Goal: Task Accomplishment & Management: Use online tool/utility

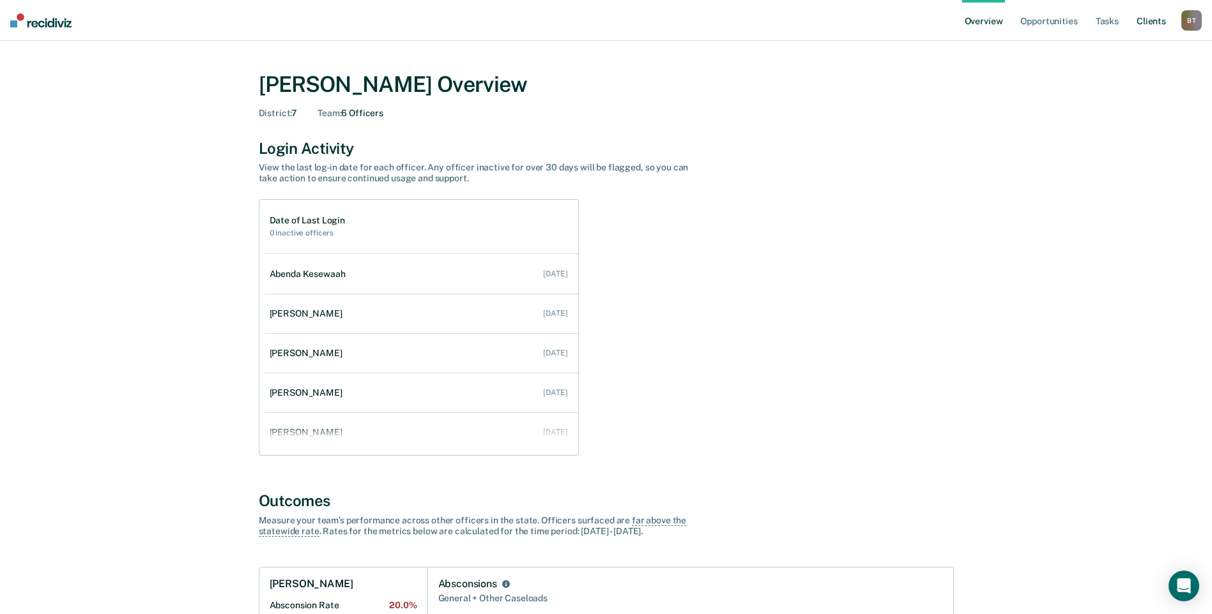
click at [1146, 20] on link "Client s" at bounding box center [1151, 20] width 34 height 41
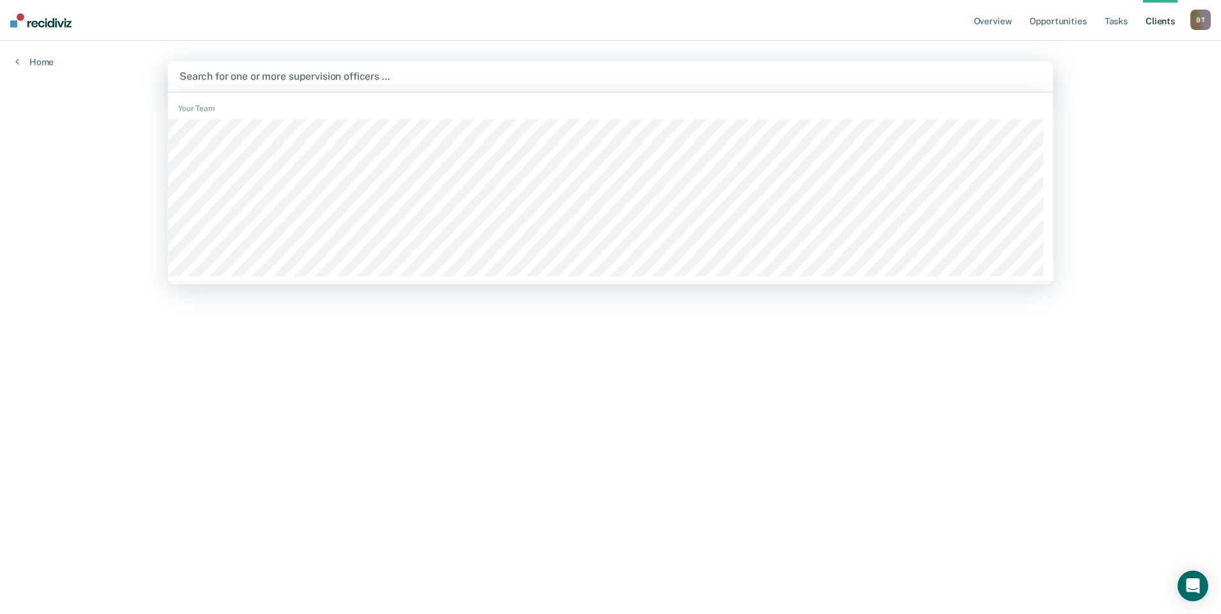
click at [469, 77] on div at bounding box center [610, 76] width 862 height 15
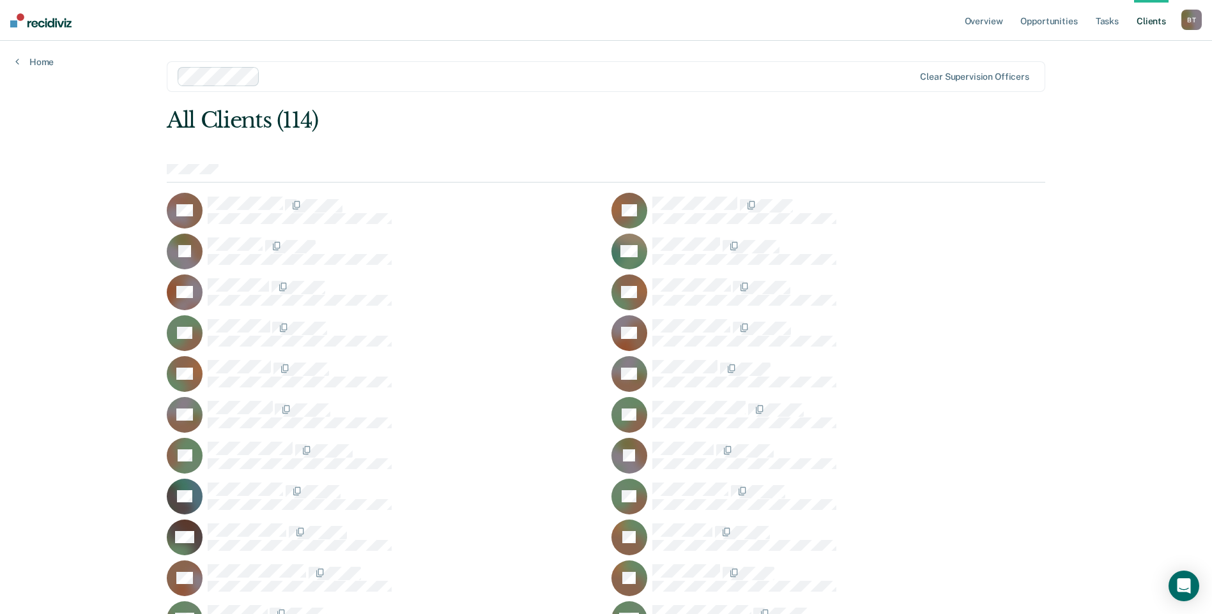
click at [1147, 21] on link "Client s" at bounding box center [1151, 20] width 34 height 41
click at [1110, 19] on link "Tasks" at bounding box center [1107, 20] width 28 height 41
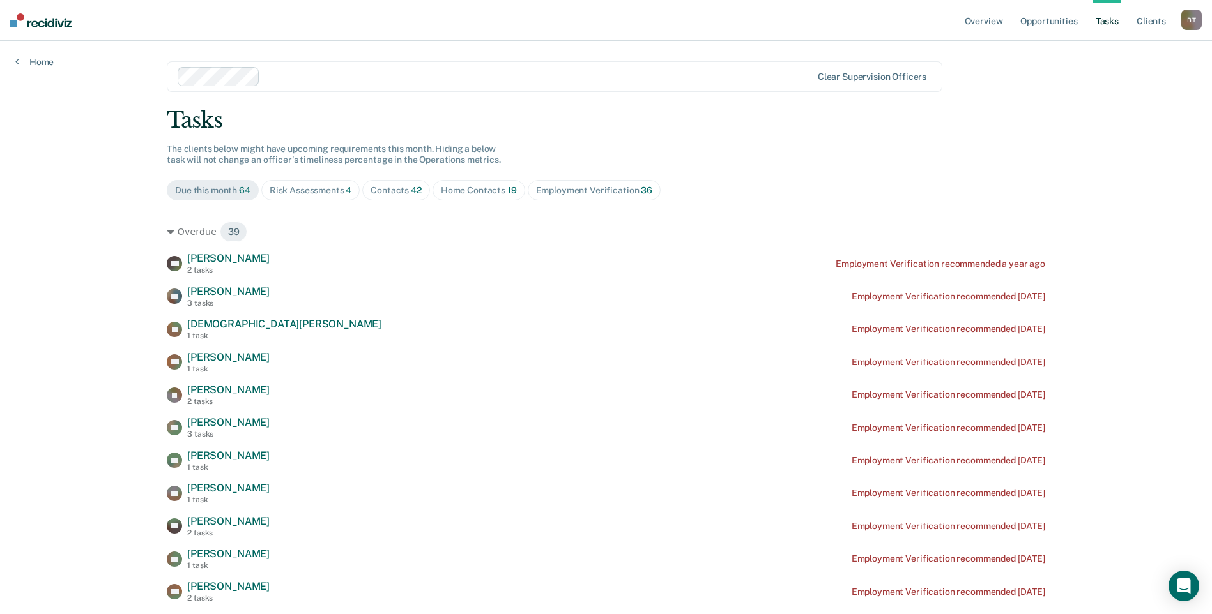
click at [614, 188] on div "Employment Verification 36" at bounding box center [594, 190] width 116 height 11
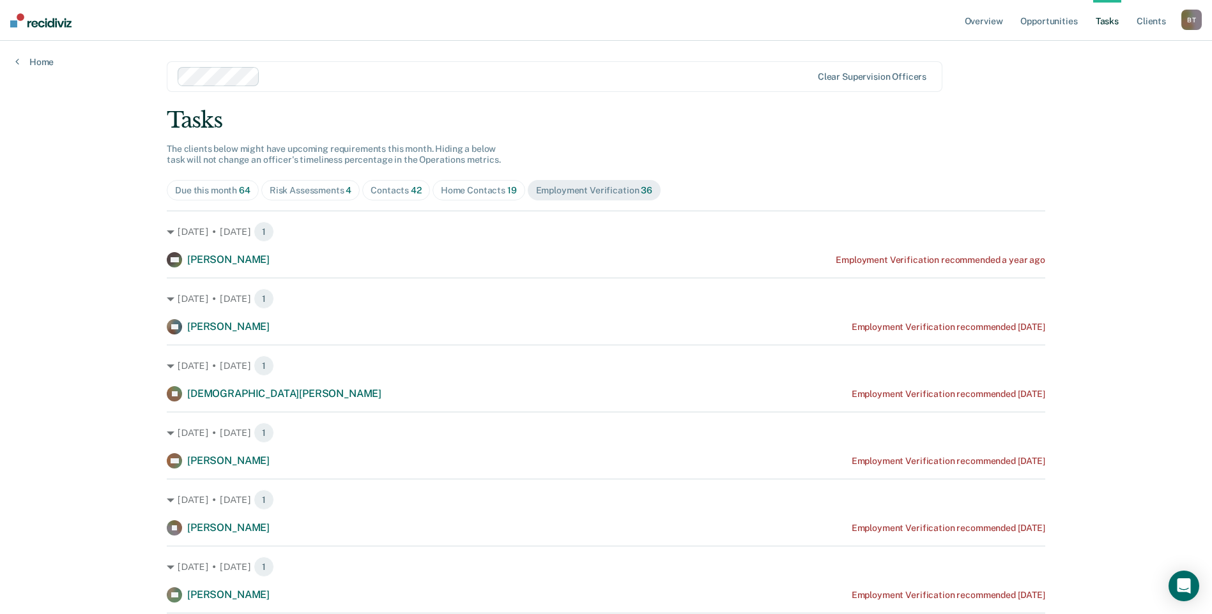
click at [492, 191] on div "Home Contacts 19" at bounding box center [479, 190] width 76 height 11
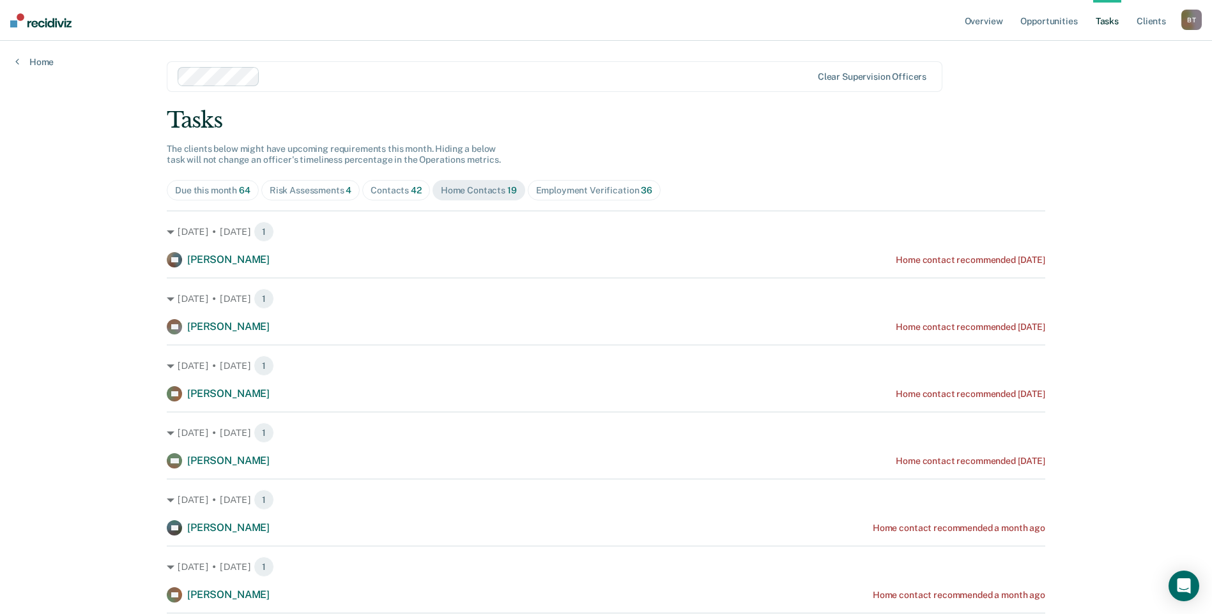
click at [391, 188] on div "Contacts 42" at bounding box center [395, 190] width 51 height 11
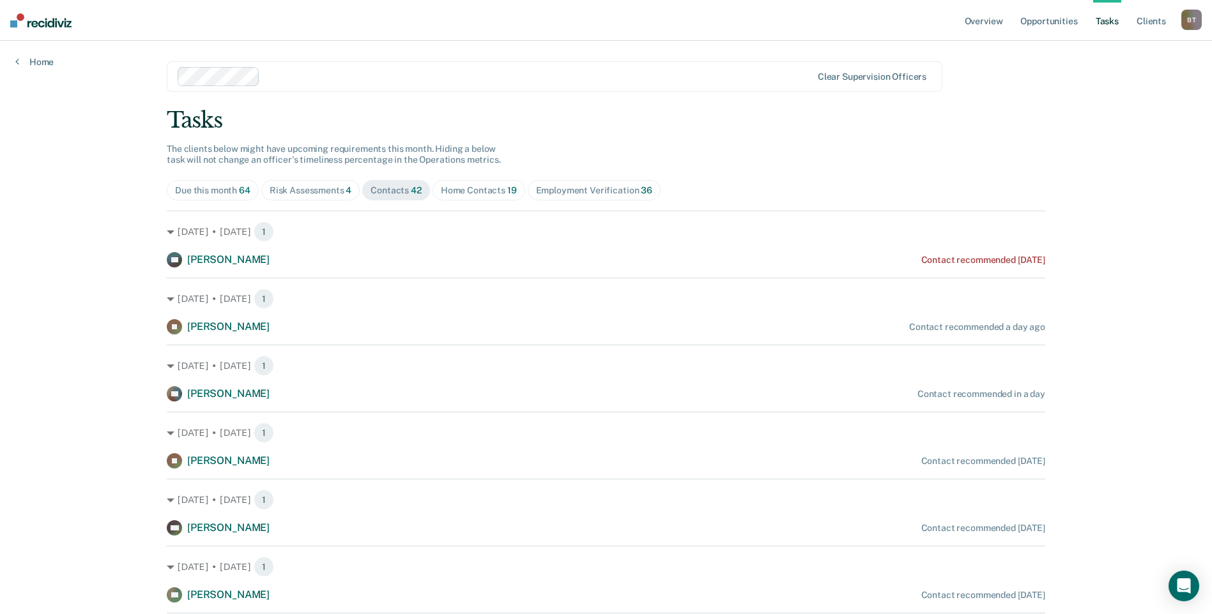
click at [312, 187] on div "Risk Assessments 4" at bounding box center [311, 190] width 82 height 11
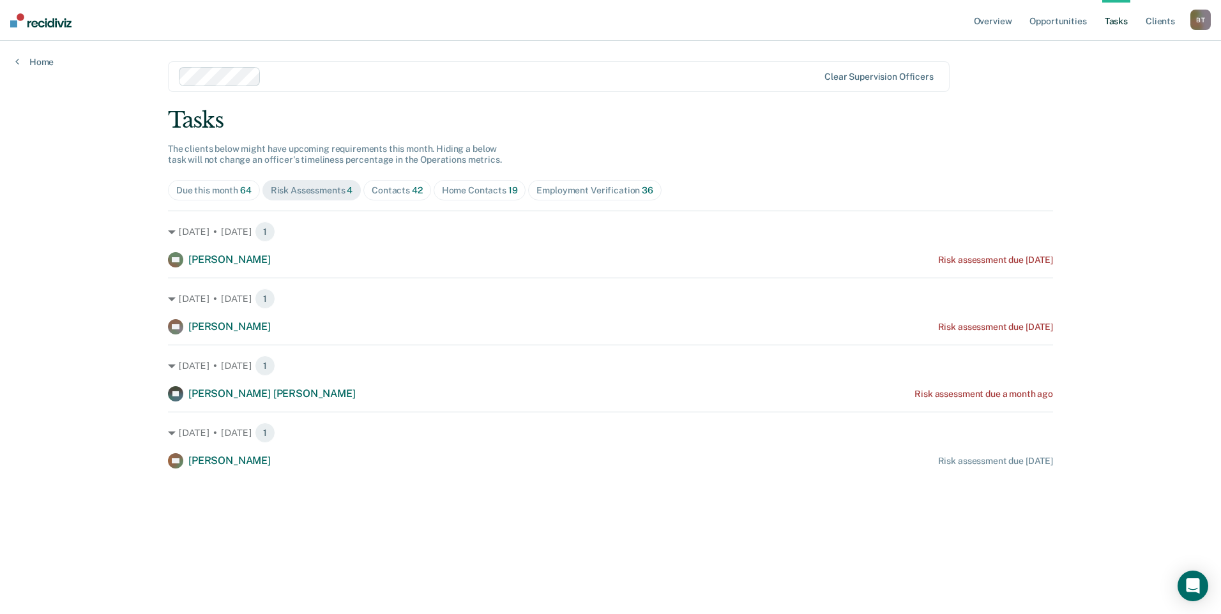
click at [395, 190] on div "Contacts 42" at bounding box center [397, 190] width 51 height 11
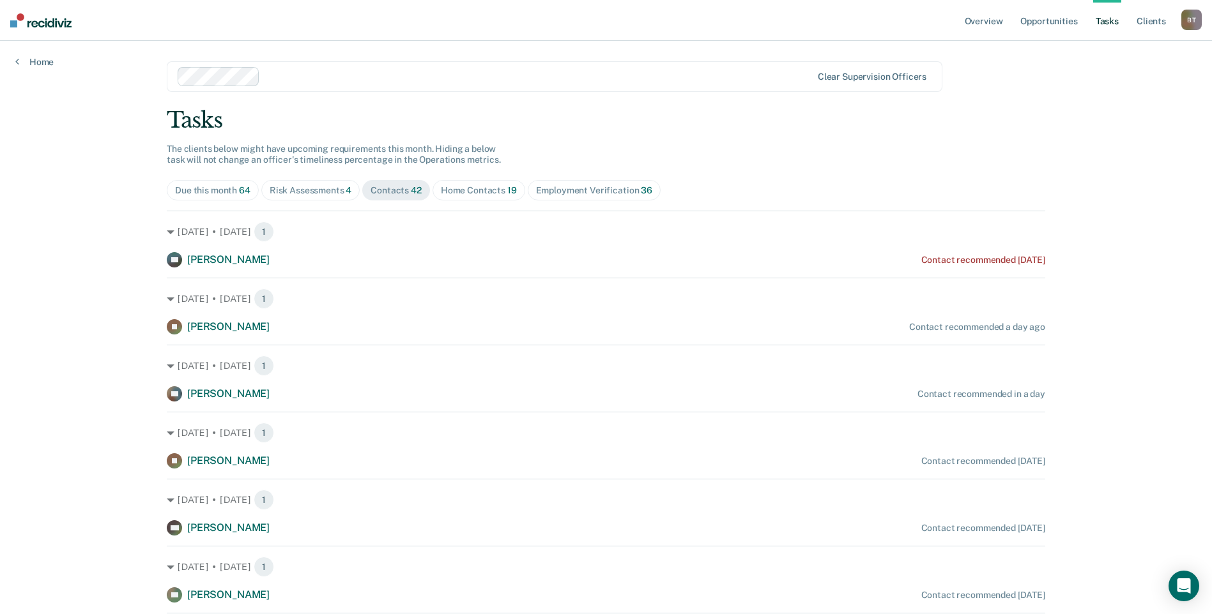
click at [603, 189] on div "Employment Verification 36" at bounding box center [594, 190] width 116 height 11
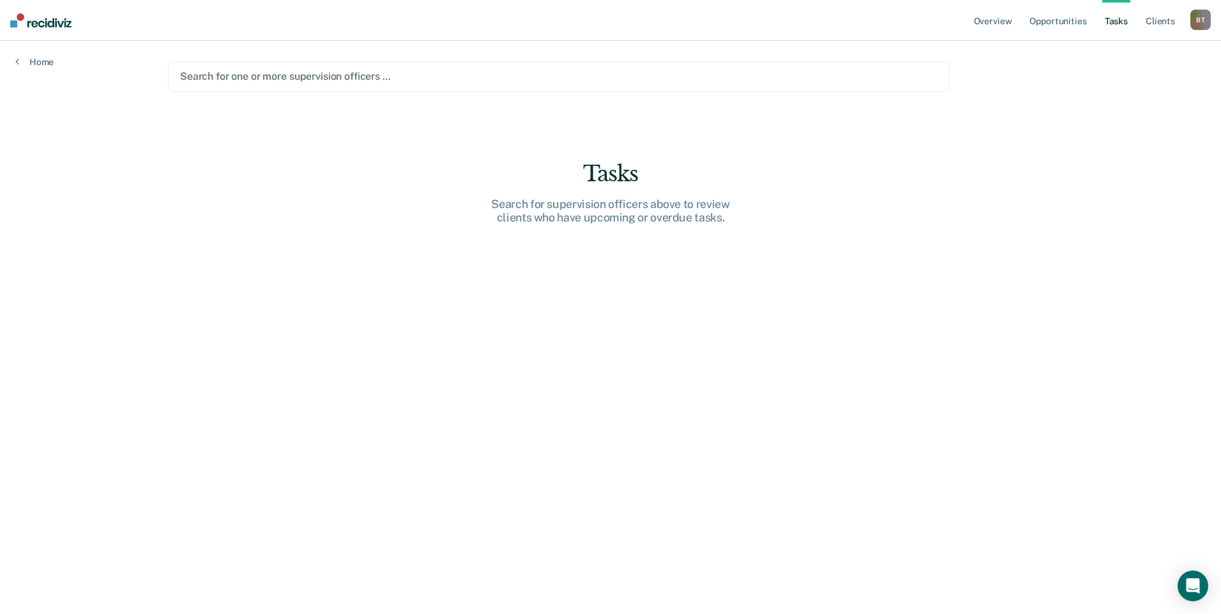
click at [262, 75] on div at bounding box center [559, 76] width 758 height 15
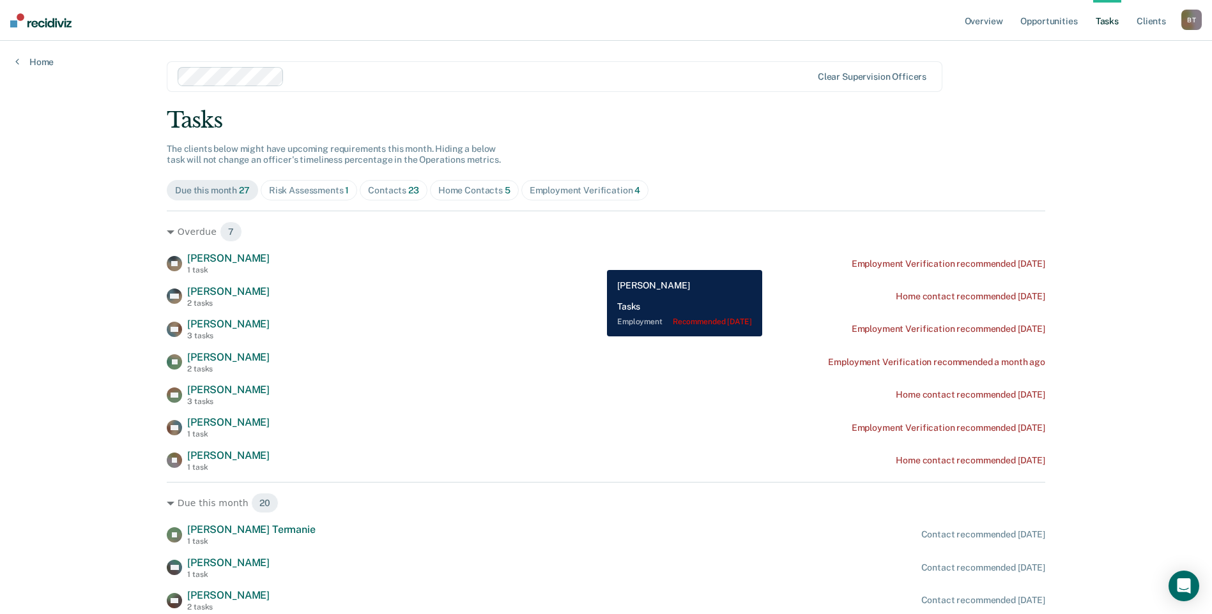
click at [555, 190] on div "Employment Verification 4" at bounding box center [585, 190] width 111 height 11
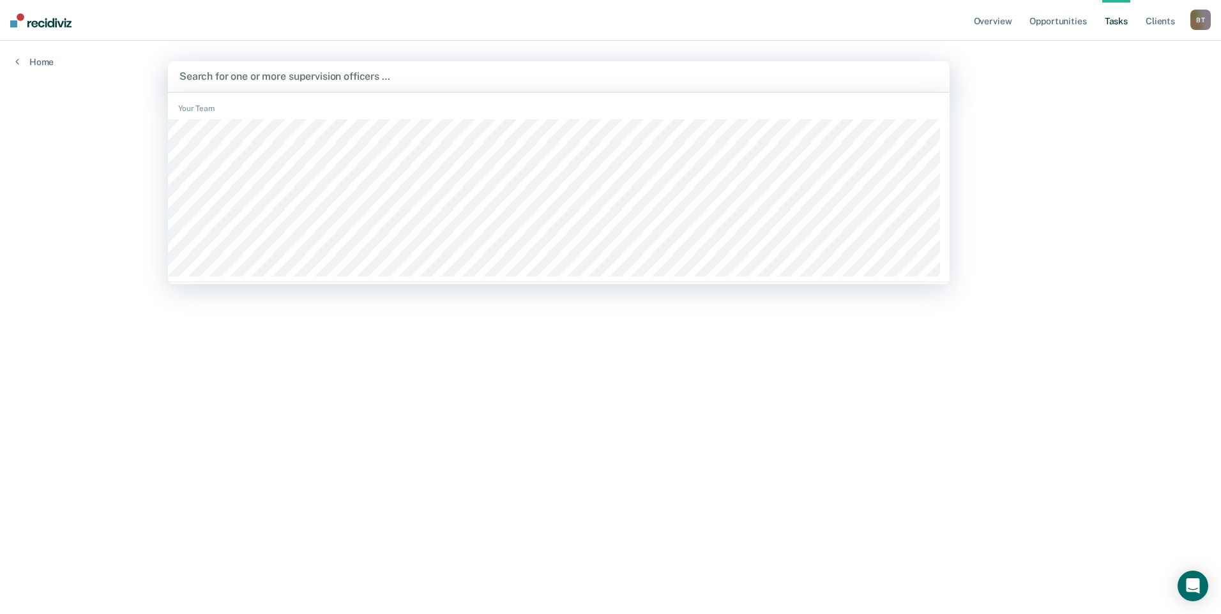
click at [272, 77] on div at bounding box center [558, 76] width 759 height 15
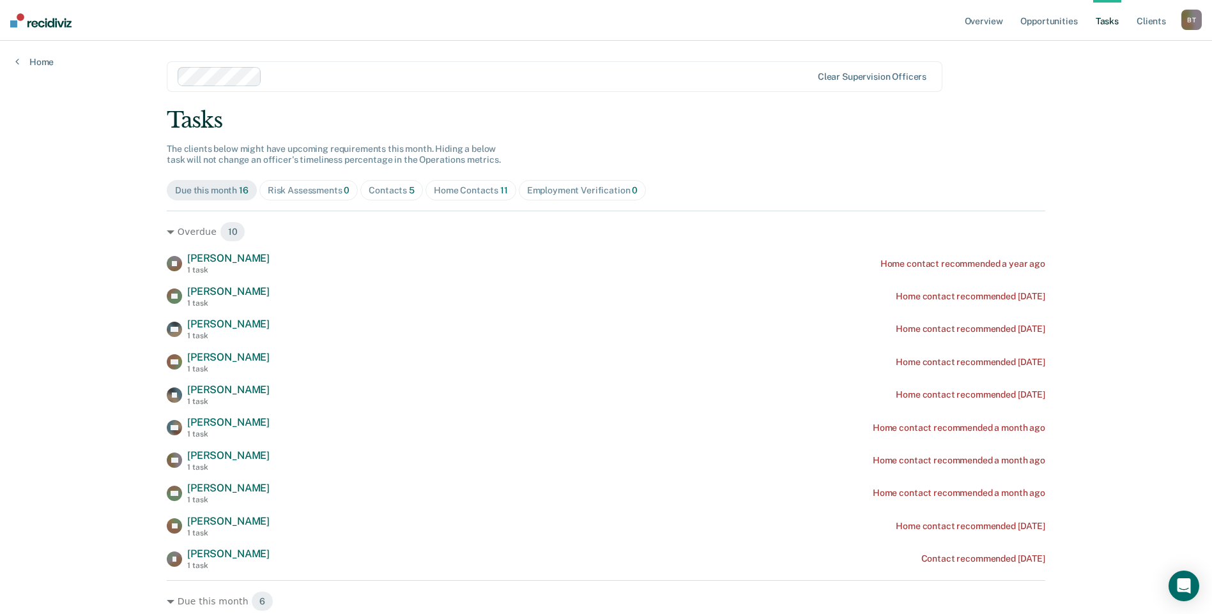
click at [395, 188] on div "Contacts 5" at bounding box center [392, 190] width 46 height 11
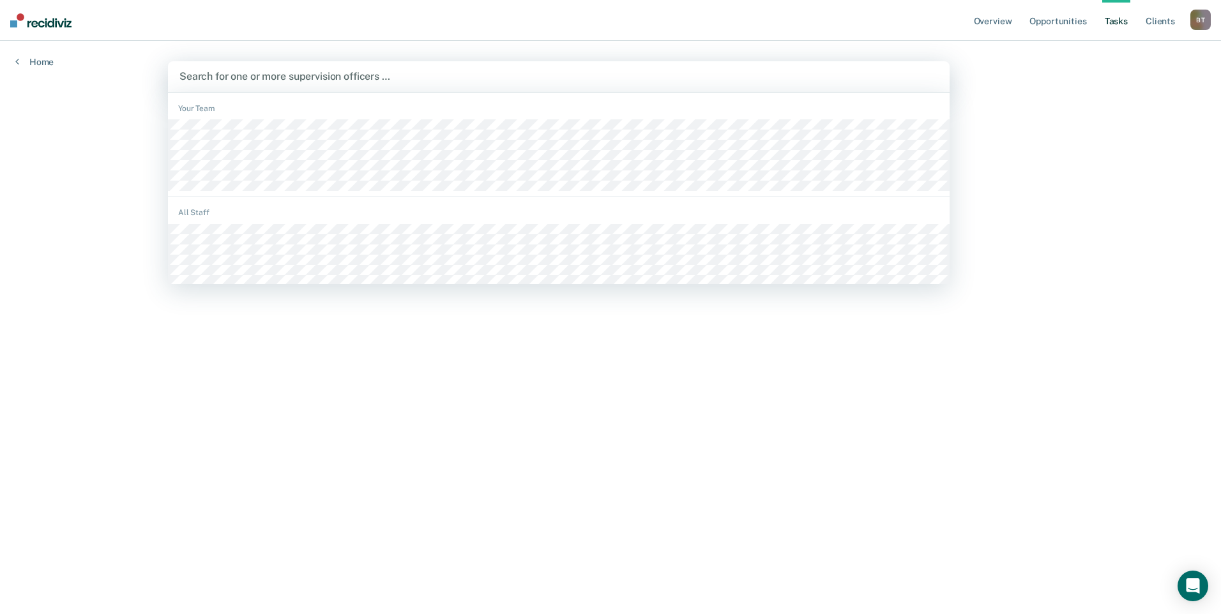
click at [249, 74] on div at bounding box center [558, 76] width 759 height 15
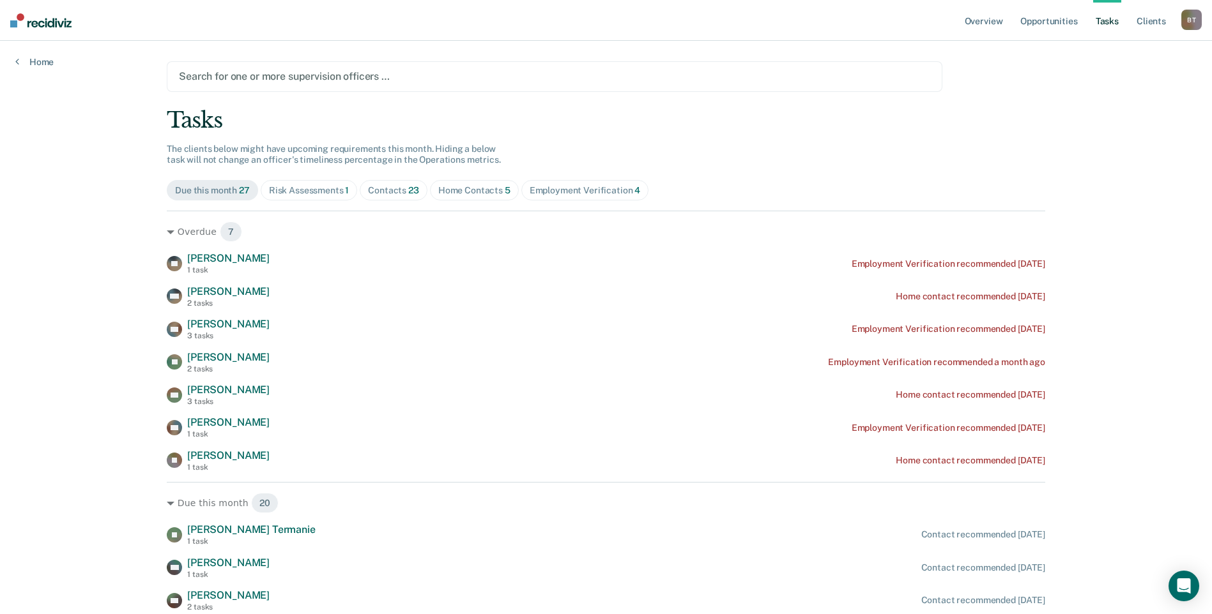
click at [379, 189] on div "Contacts 23" at bounding box center [393, 190] width 51 height 11
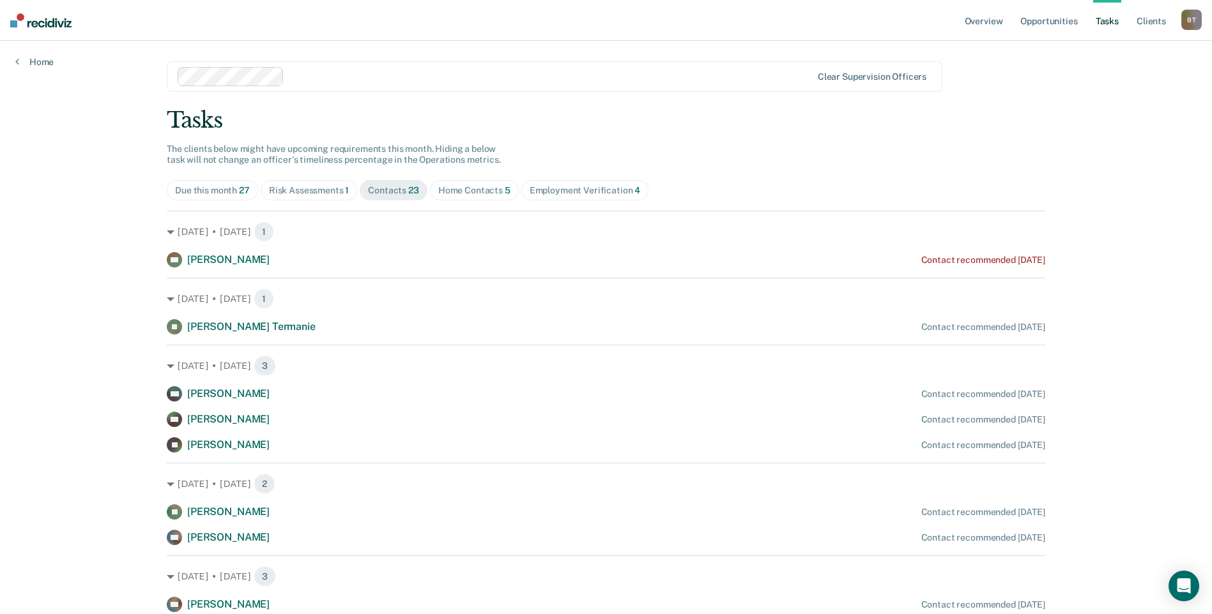
click at [388, 191] on div "Contacts 23" at bounding box center [393, 190] width 51 height 11
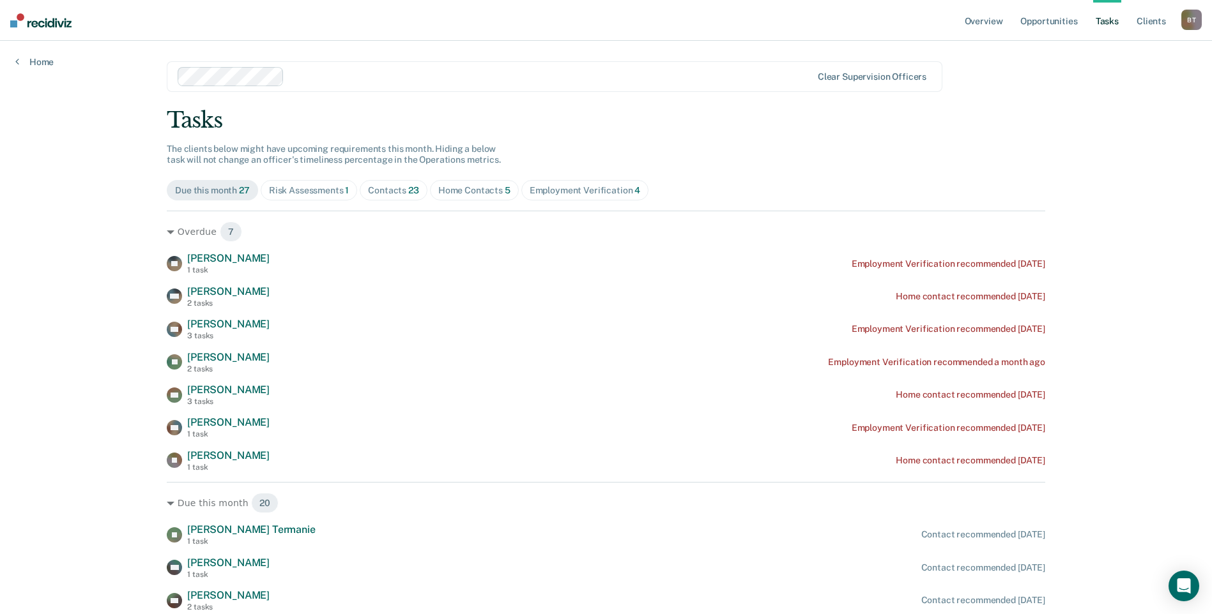
click at [395, 194] on div "Contacts 23" at bounding box center [393, 190] width 51 height 11
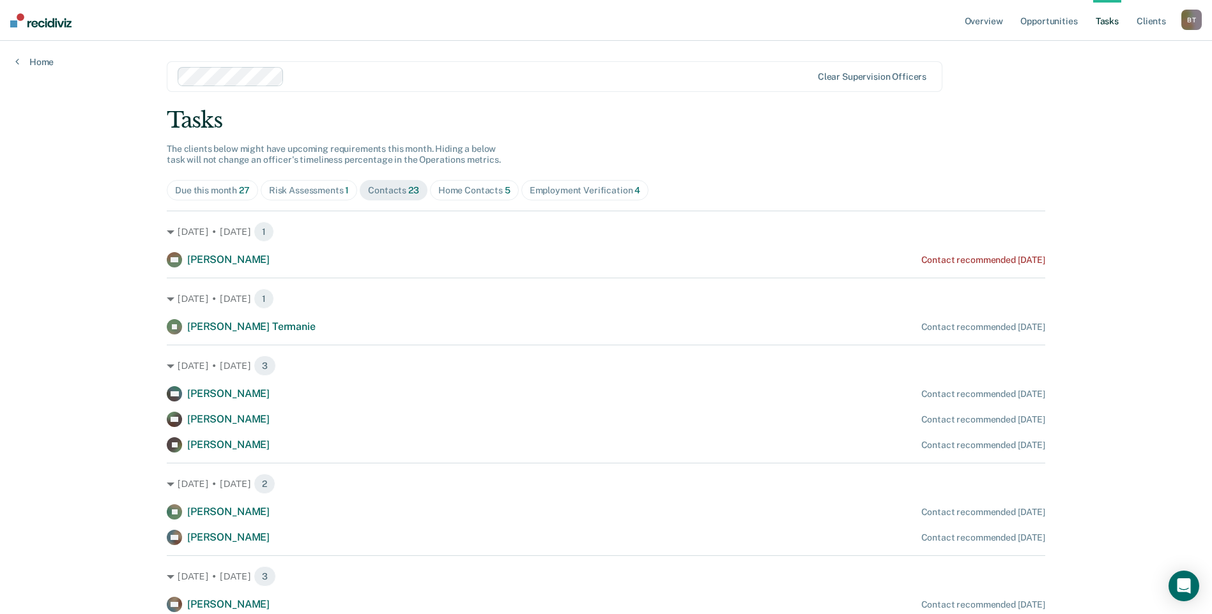
click at [460, 195] on div "Home Contacts 5" at bounding box center [474, 190] width 72 height 11
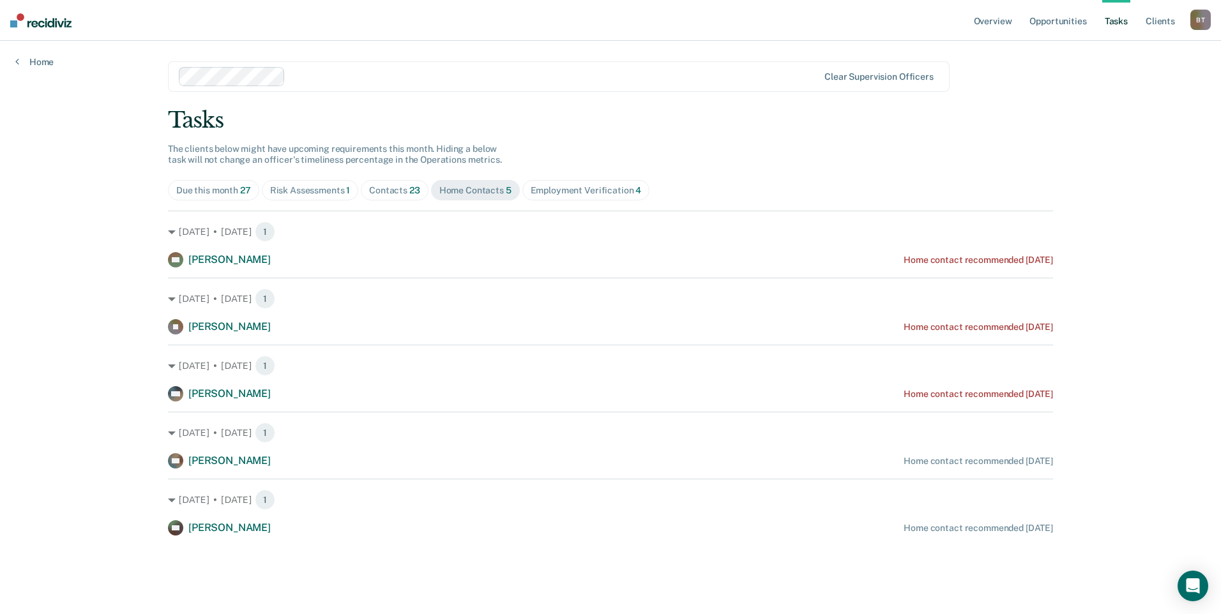
click at [305, 191] on div "Risk Assessments 1" at bounding box center [310, 190] width 80 height 11
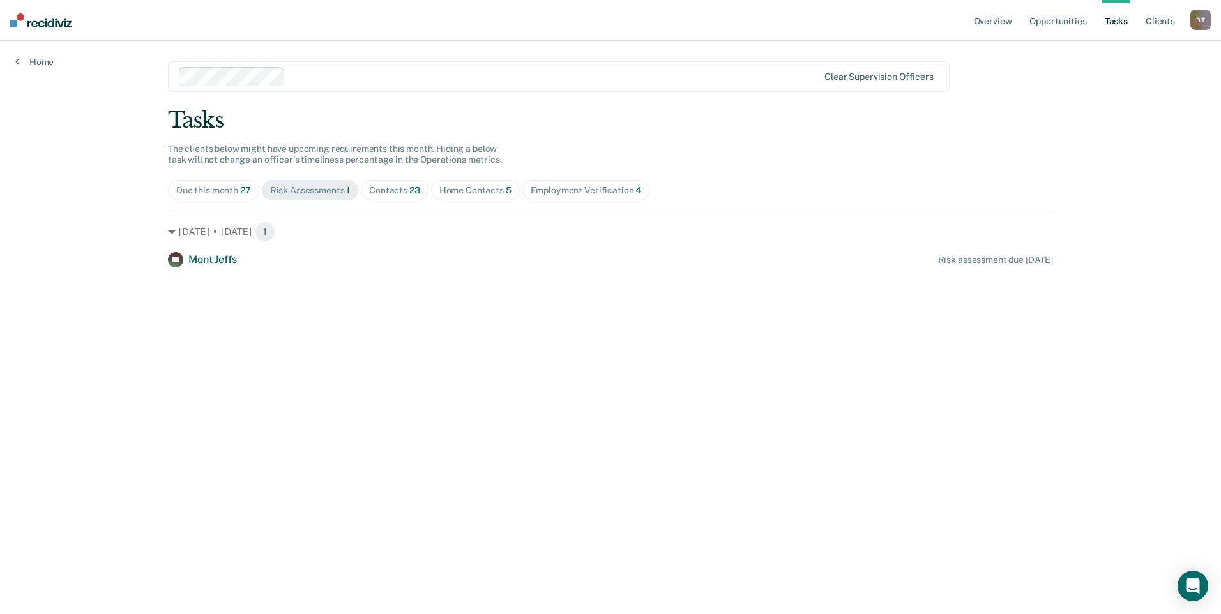
click at [393, 188] on div "Contacts 23" at bounding box center [394, 190] width 51 height 11
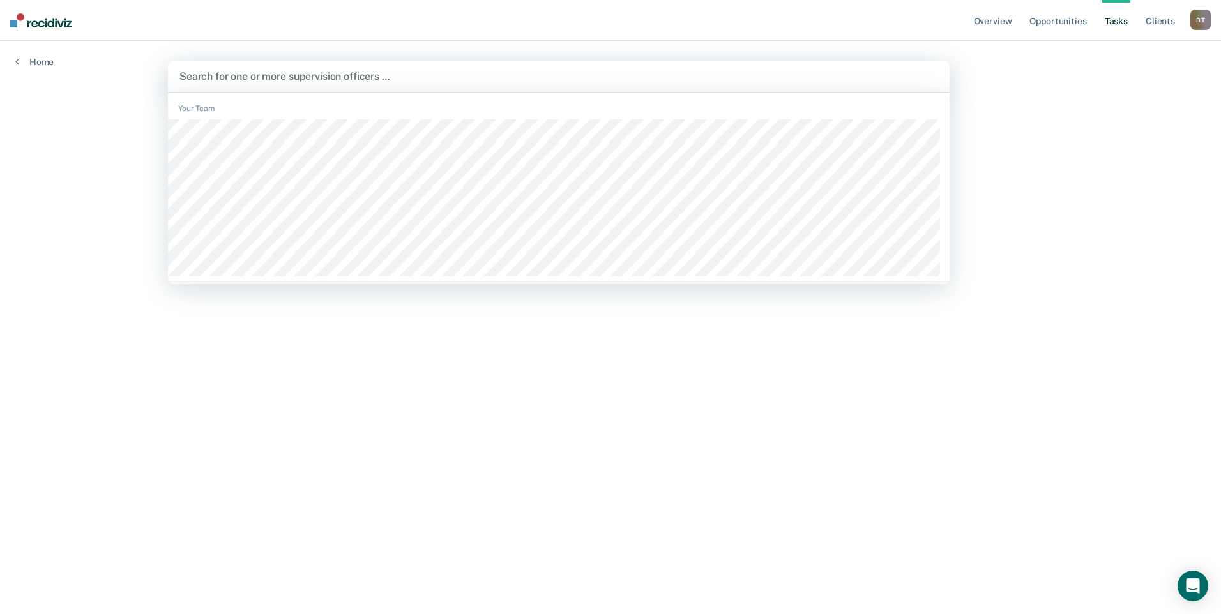
click at [266, 75] on div at bounding box center [558, 76] width 759 height 15
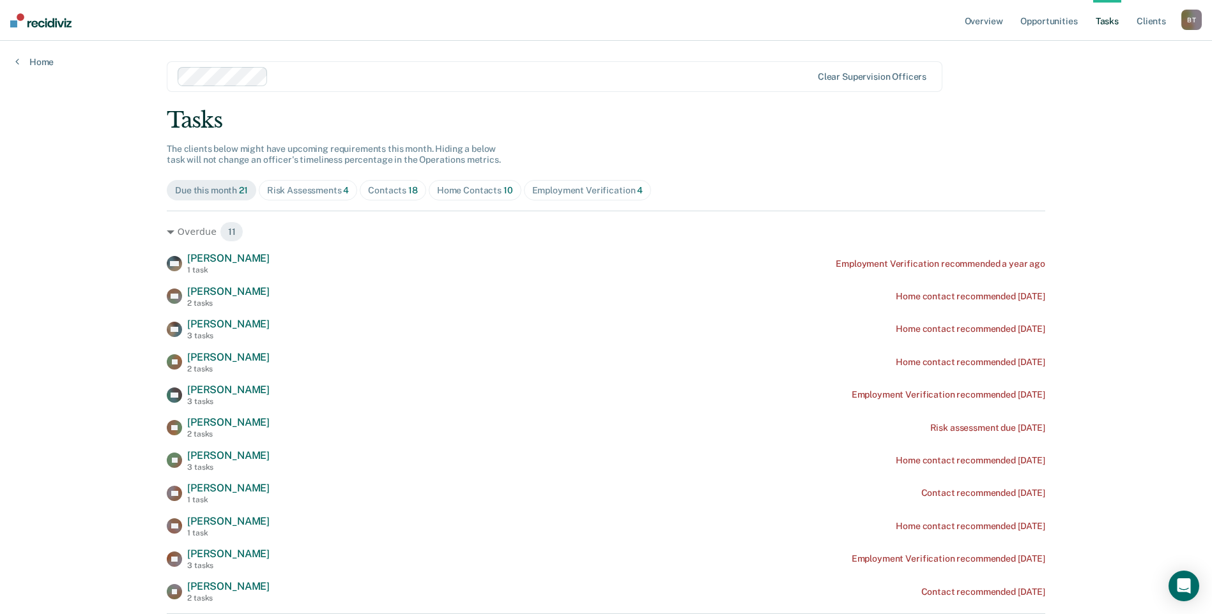
click at [462, 187] on div "Home Contacts 10" at bounding box center [475, 190] width 76 height 11
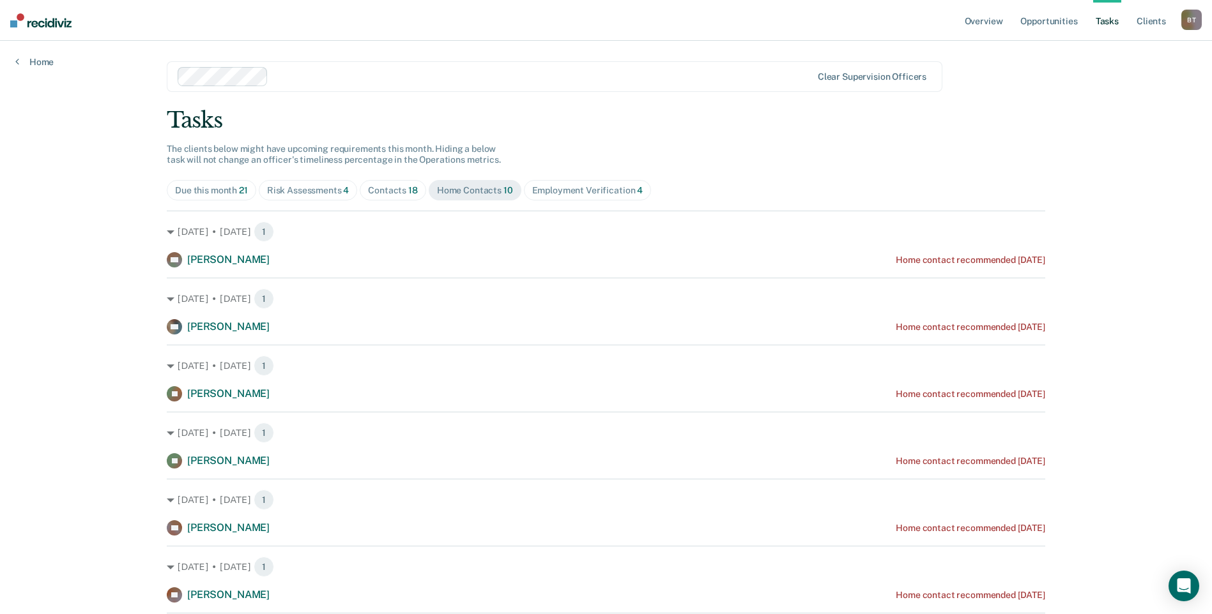
click at [333, 190] on div "Risk Assessments 4" at bounding box center [308, 190] width 82 height 11
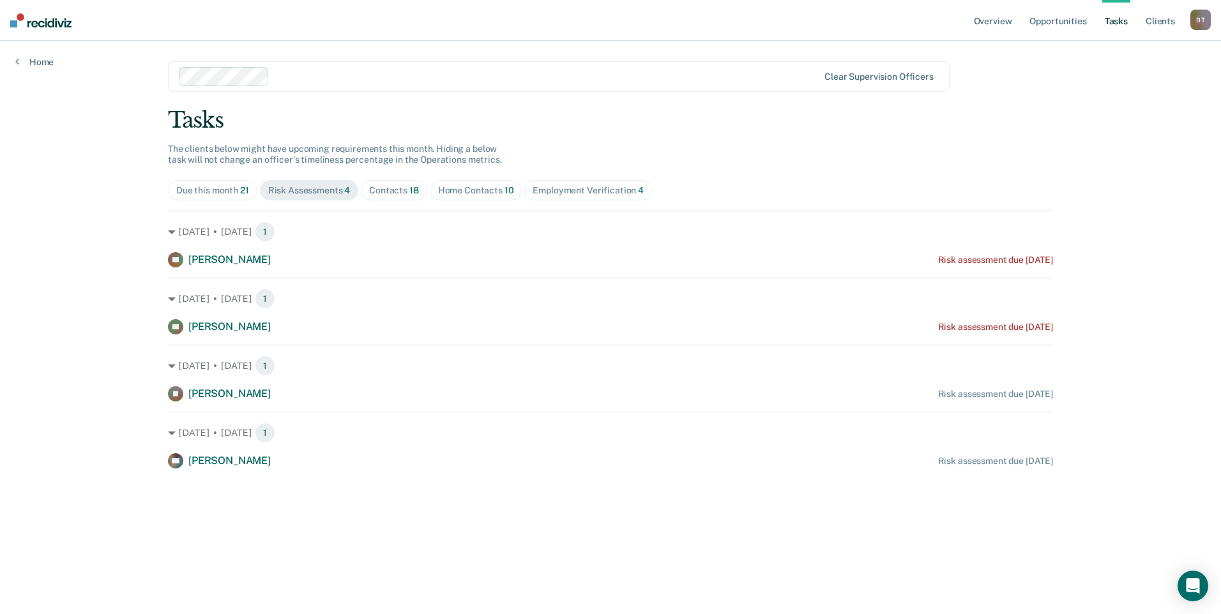
click at [387, 191] on div "Contacts 18" at bounding box center [394, 190] width 50 height 11
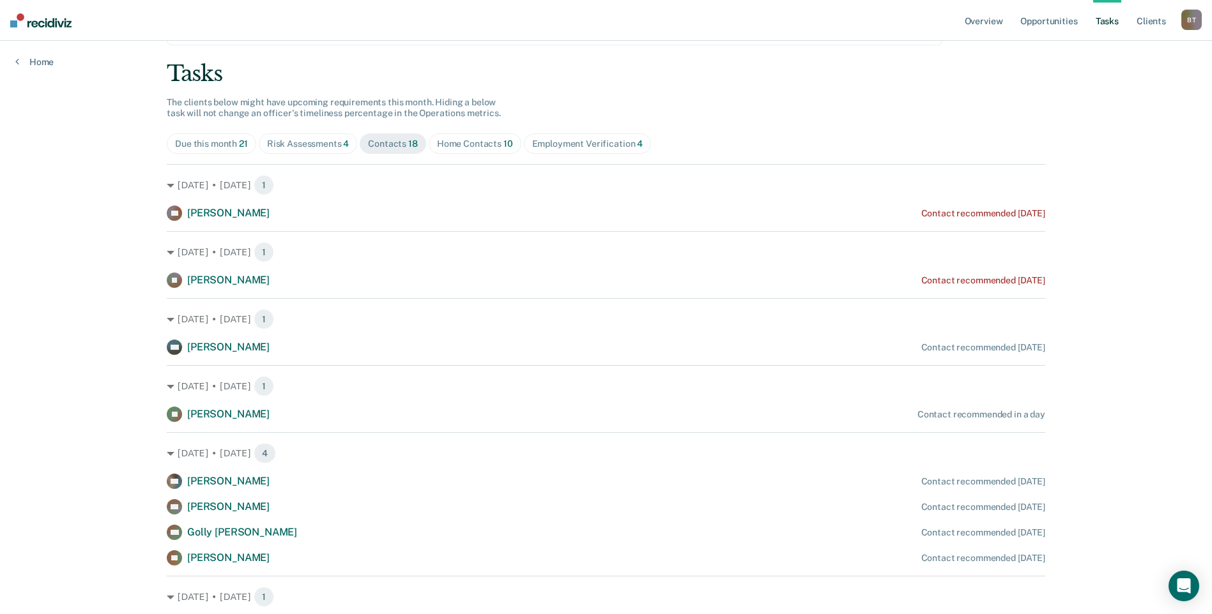
scroll to position [192, 0]
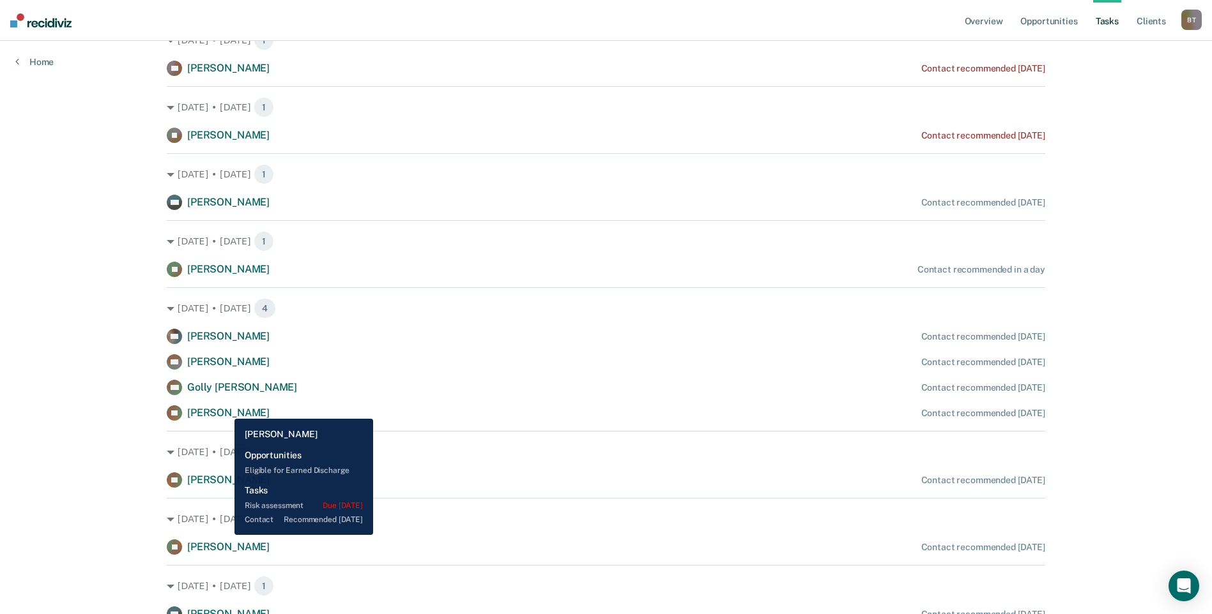
drag, startPoint x: 224, startPoint y: 413, endPoint x: 297, endPoint y: 387, distance: 77.4
click at [227, 412] on span "[PERSON_NAME]" at bounding box center [228, 413] width 82 height 12
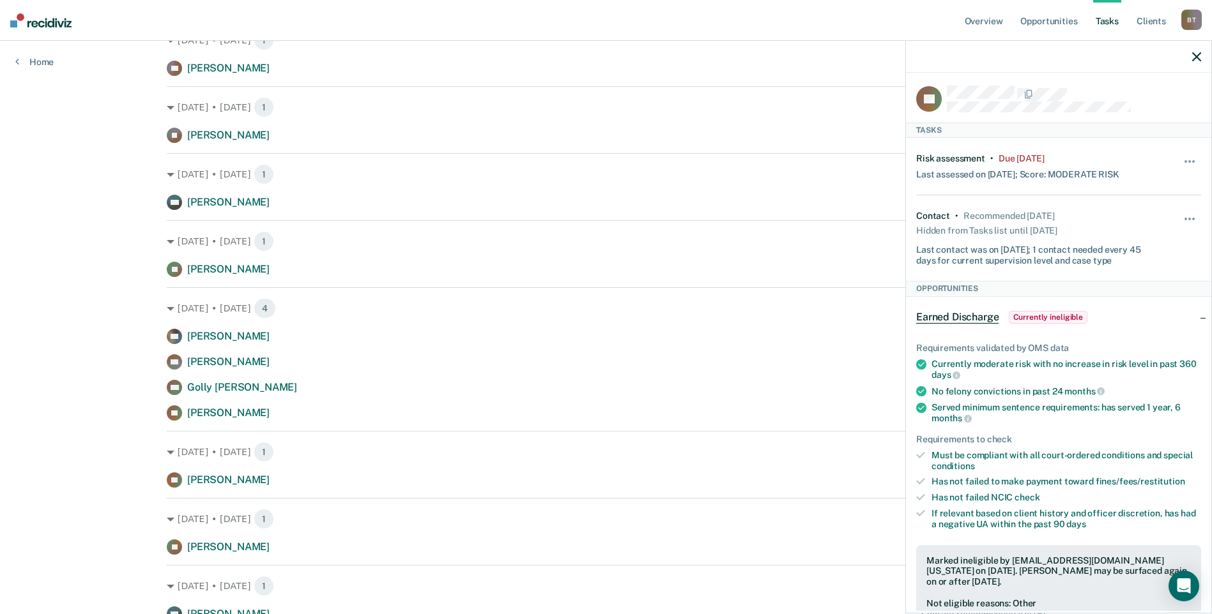
scroll to position [0, 0]
click at [1198, 52] on button "button" at bounding box center [1196, 56] width 9 height 11
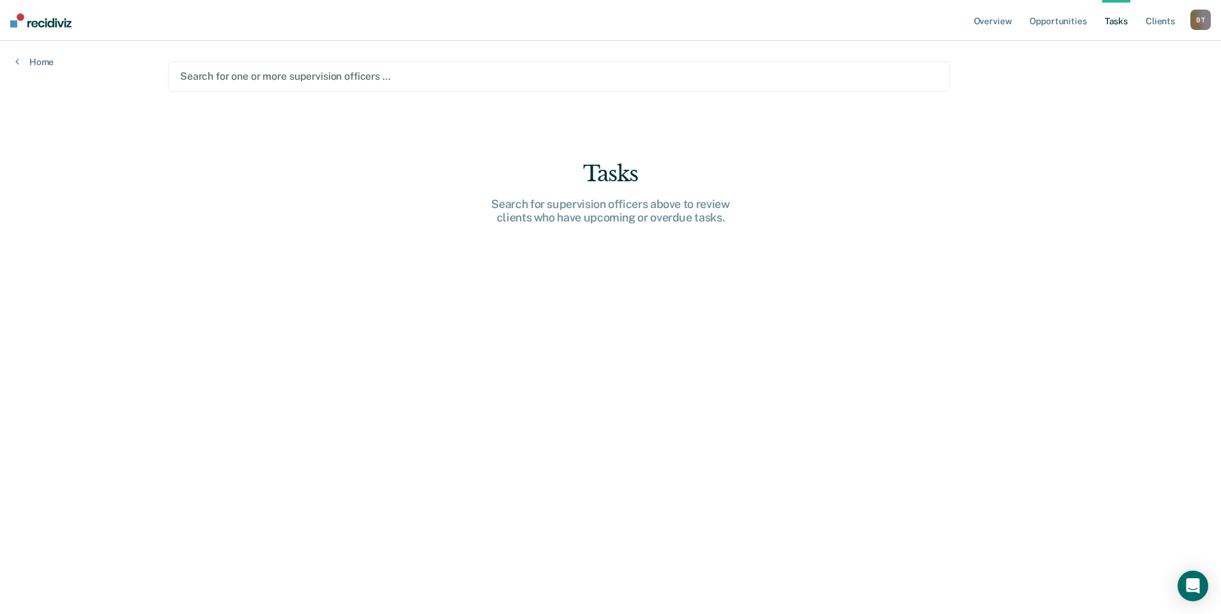
click at [250, 77] on div at bounding box center [559, 76] width 758 height 15
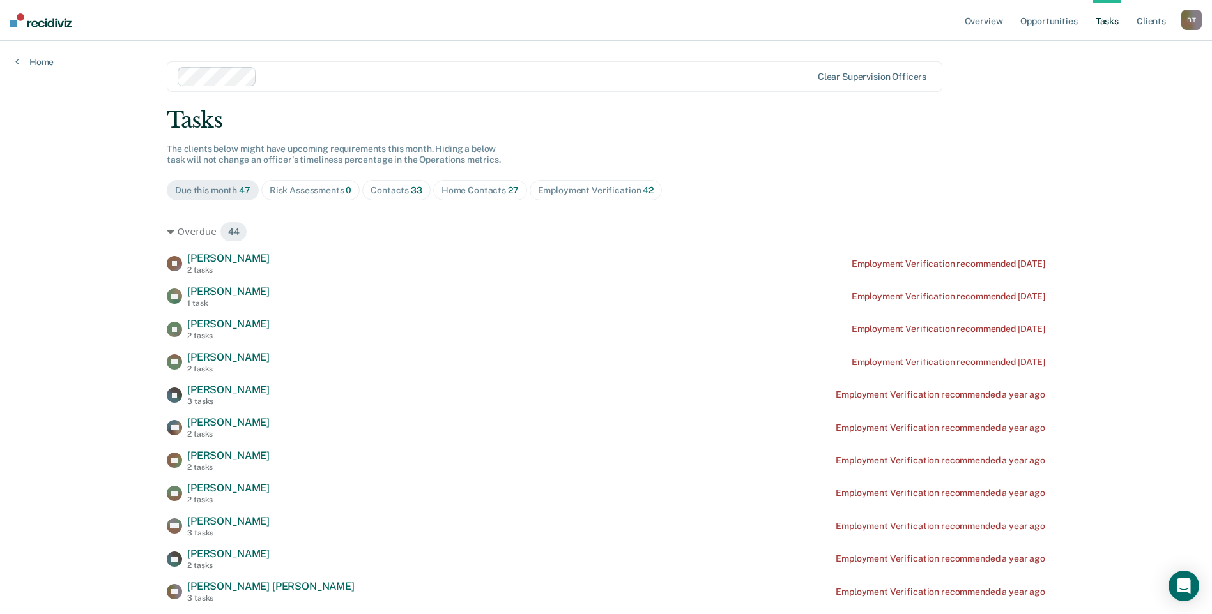
click at [399, 192] on div "Contacts 33" at bounding box center [396, 190] width 52 height 11
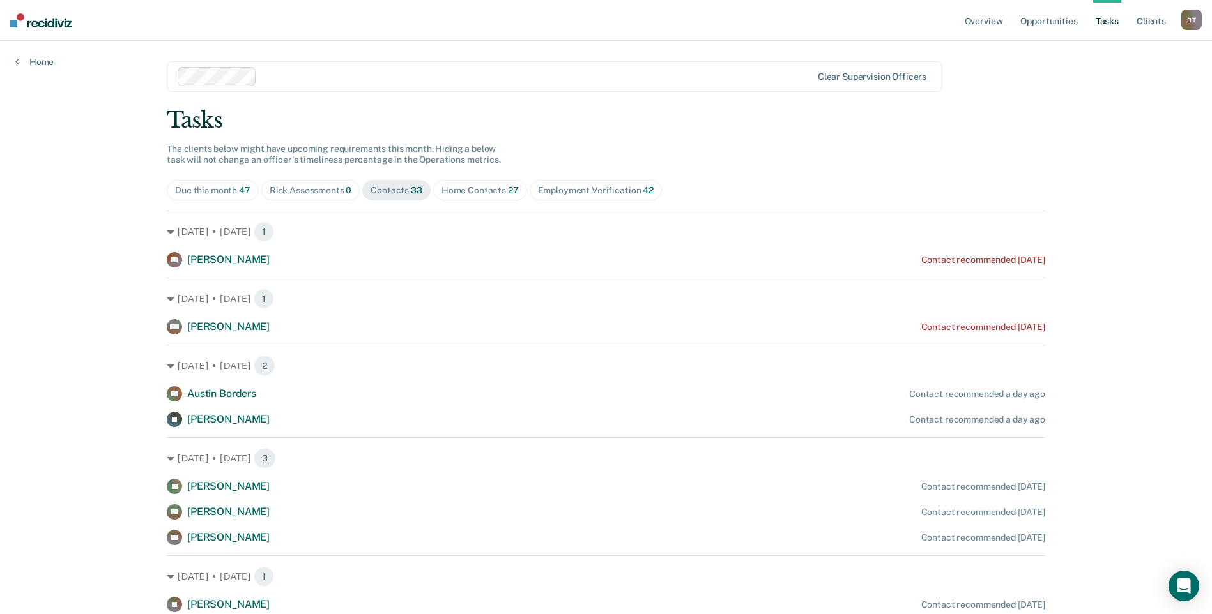
click at [474, 192] on div "Home Contacts 27" at bounding box center [479, 190] width 77 height 11
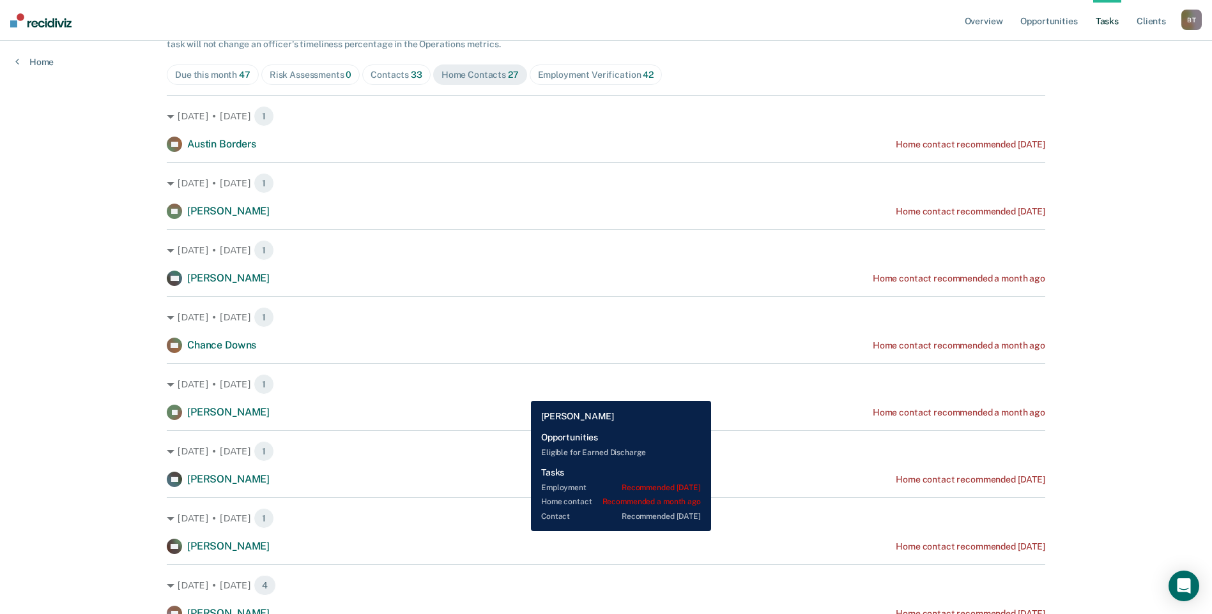
scroll to position [128, 0]
